Goal: Find specific page/section: Find specific page/section

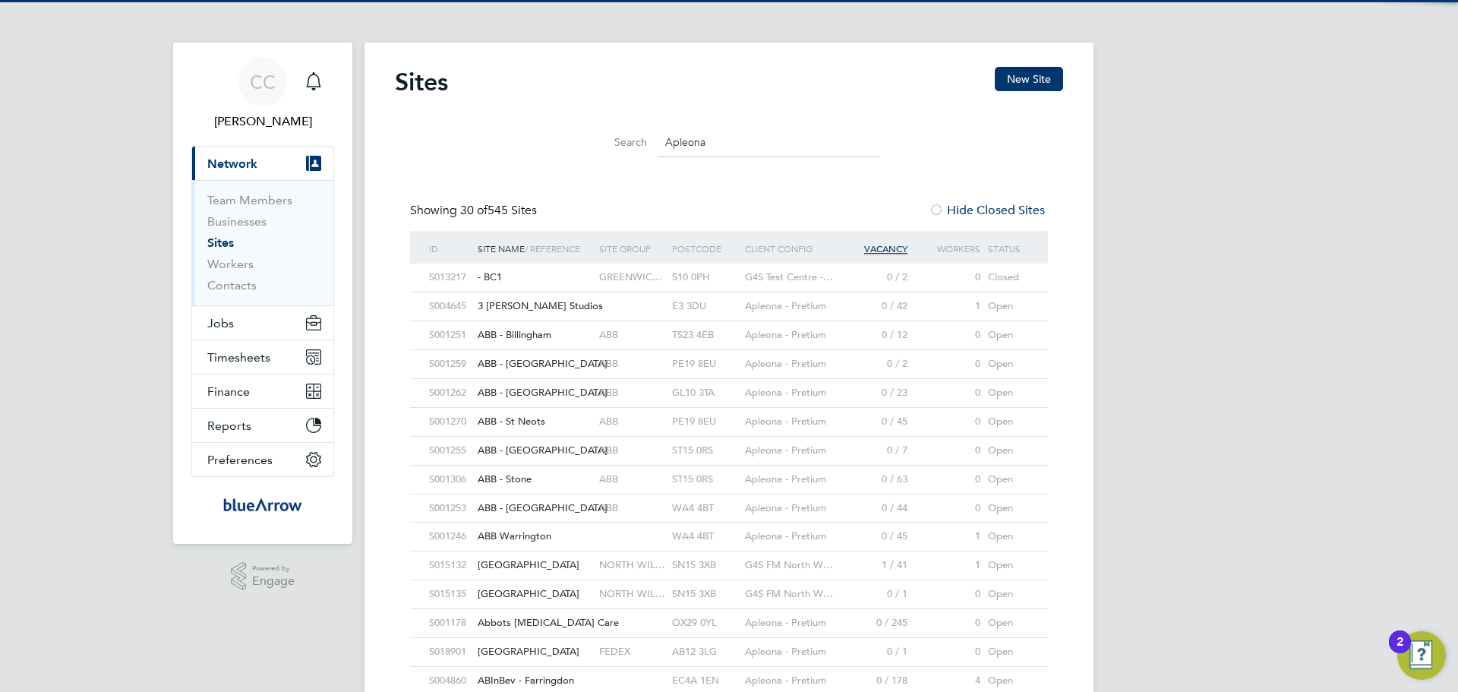
type input "Apleona"
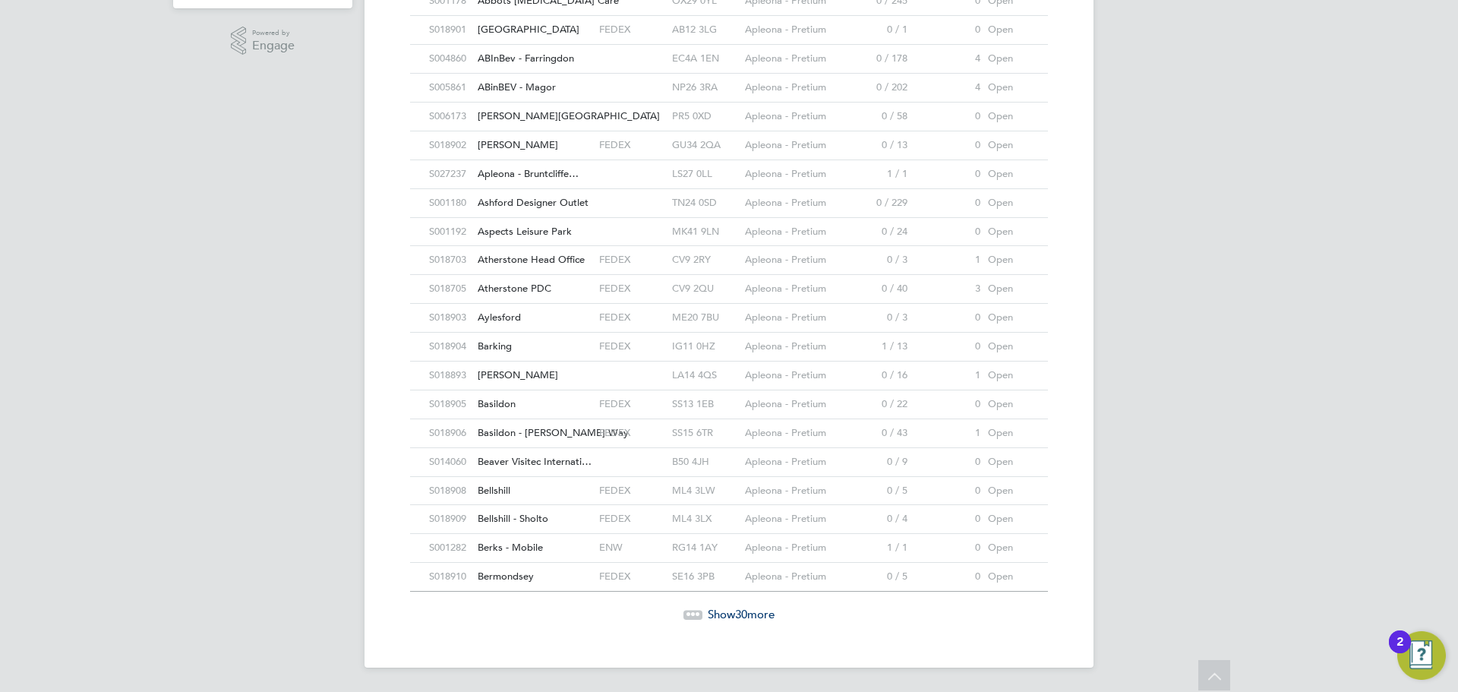
click at [754, 610] on span "Show 30 more" at bounding box center [741, 614] width 67 height 14
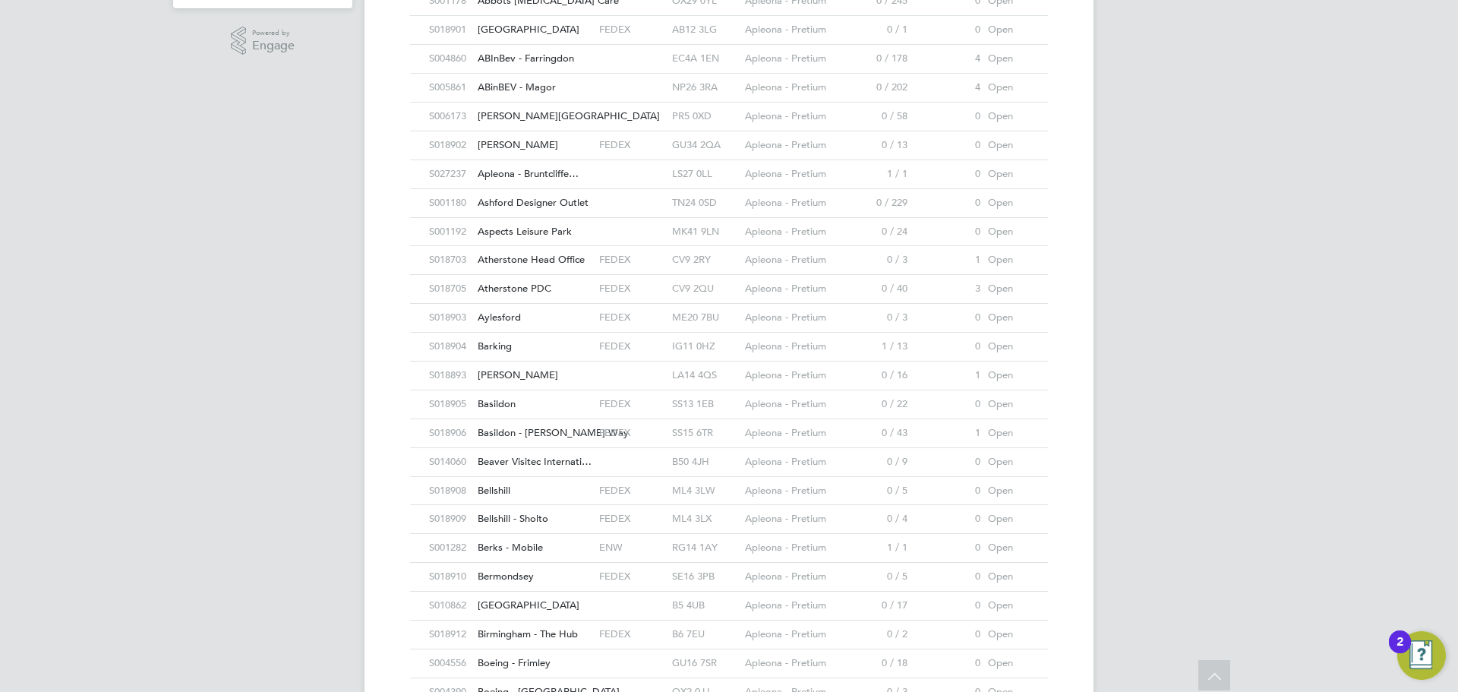
click at [1155, 584] on div "CC Clare Cramond Notifications Applications: Current page: Network Team Members…" at bounding box center [729, 516] width 1458 height 2102
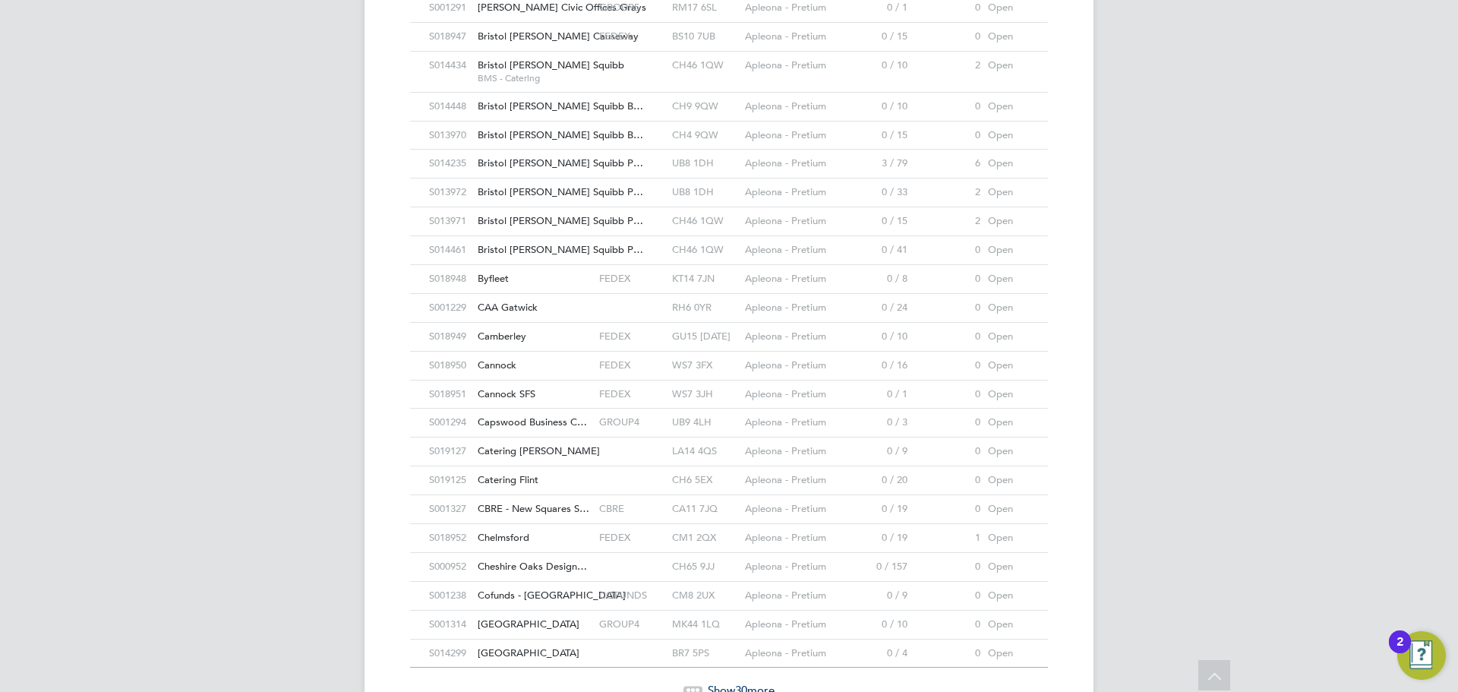
click at [739, 538] on div "CM1 2QX" at bounding box center [704, 538] width 73 height 28
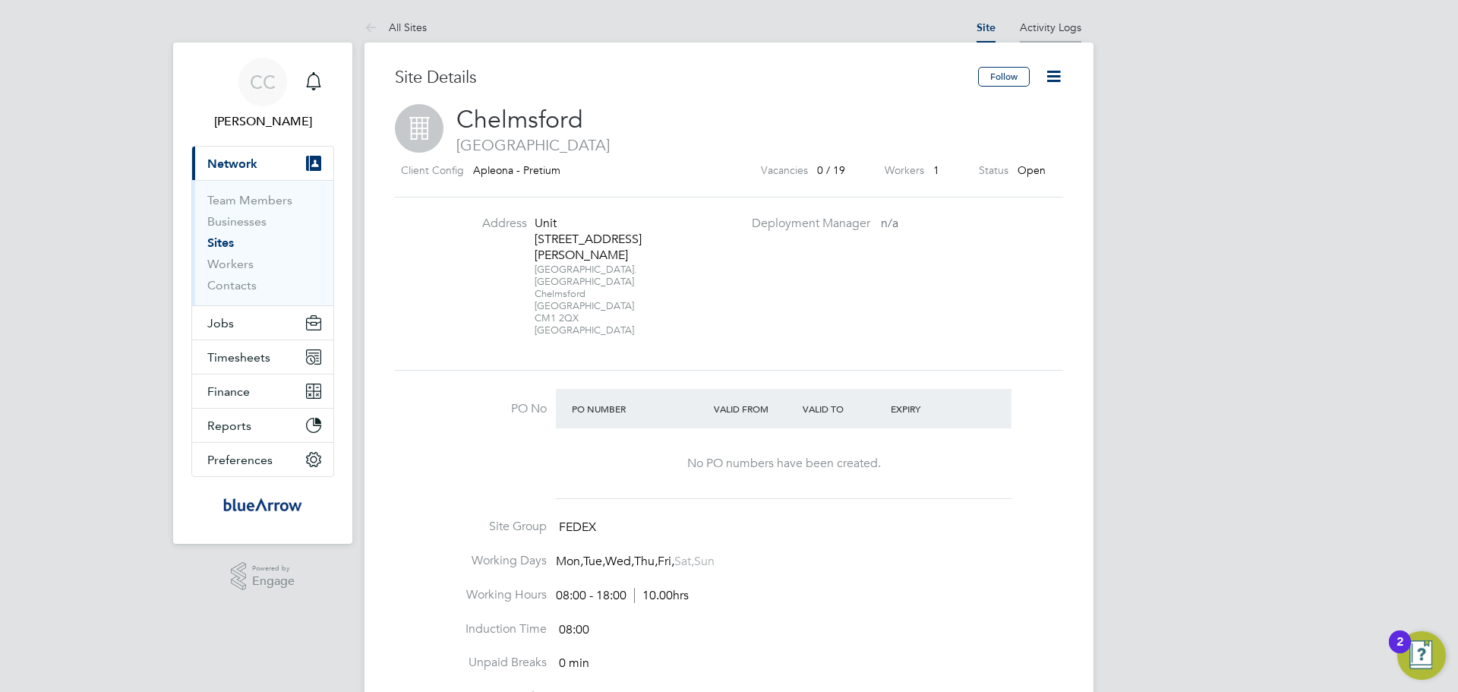
click at [1054, 27] on link "Activity Logs" at bounding box center [1050, 27] width 61 height 14
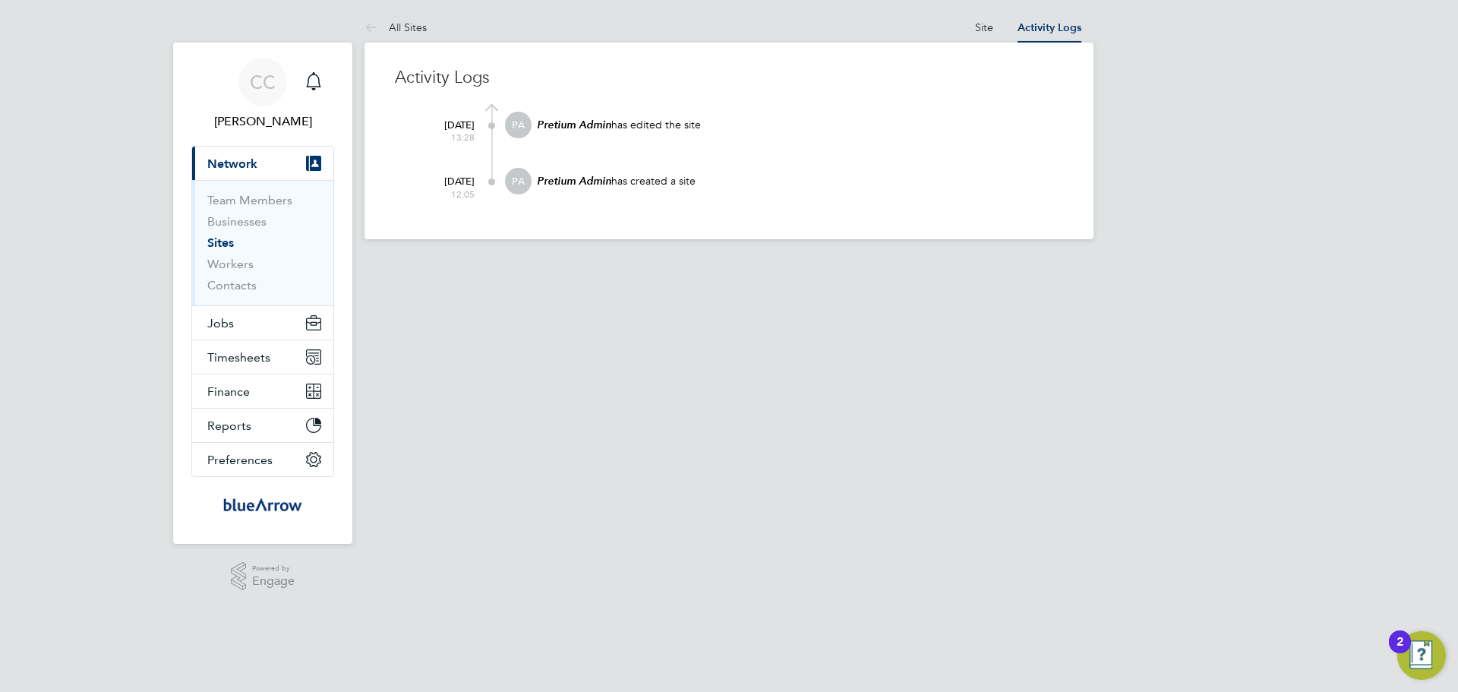
click at [995, 29] on at-navigation-tab "Site" at bounding box center [984, 26] width 43 height 14
click at [987, 27] on link "Site" at bounding box center [984, 27] width 18 height 14
